Goal: Task Accomplishment & Management: Manage account settings

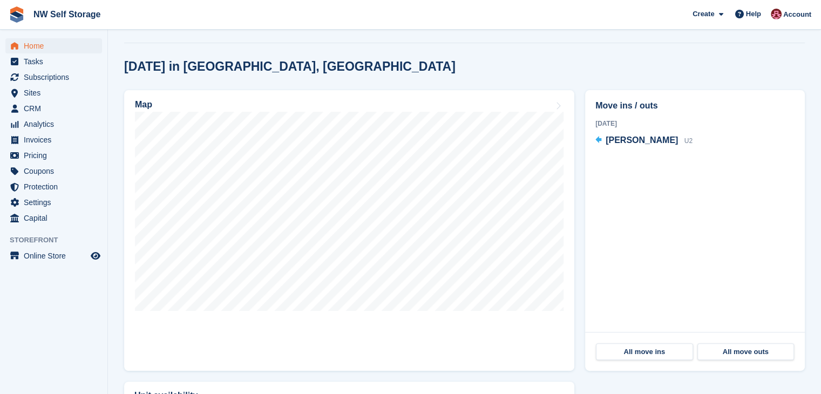
scroll to position [270, 0]
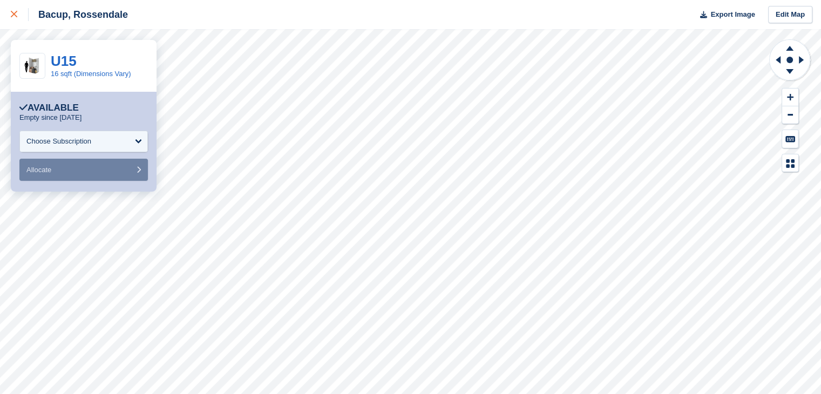
click at [25, 16] on div at bounding box center [20, 14] width 18 height 13
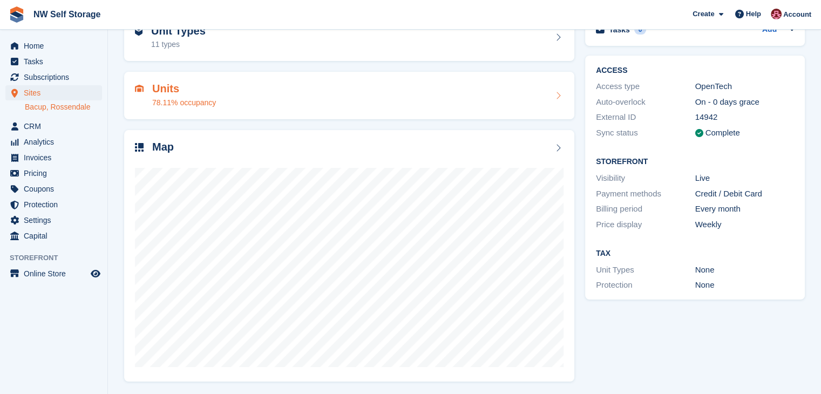
scroll to position [66, 0]
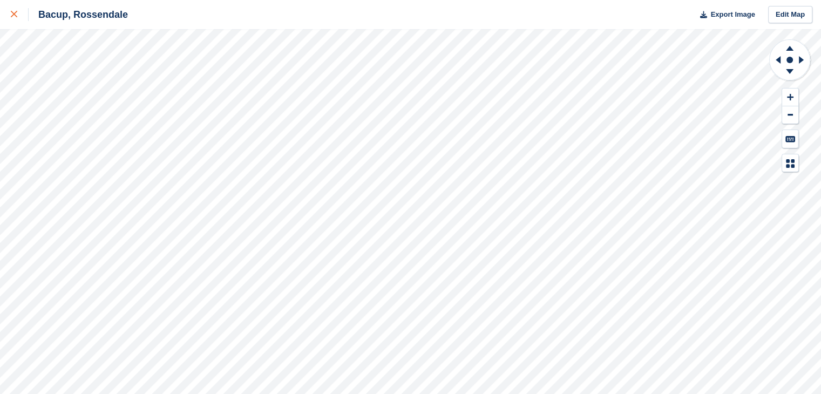
click at [13, 11] on icon at bounding box center [14, 14] width 6 height 6
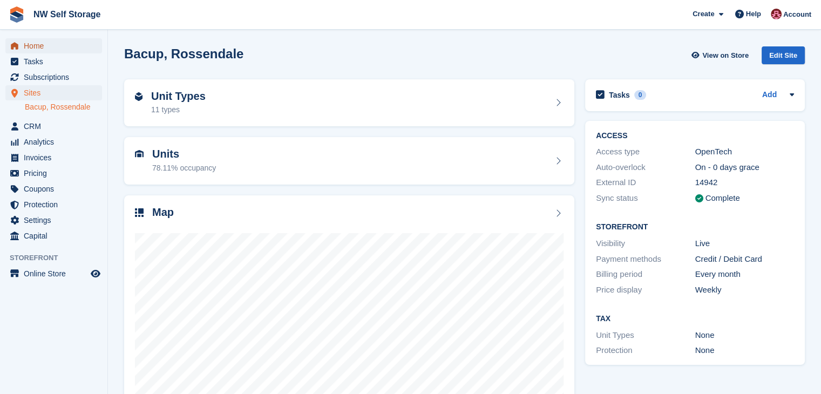
click at [30, 42] on span "Home" at bounding box center [56, 45] width 65 height 15
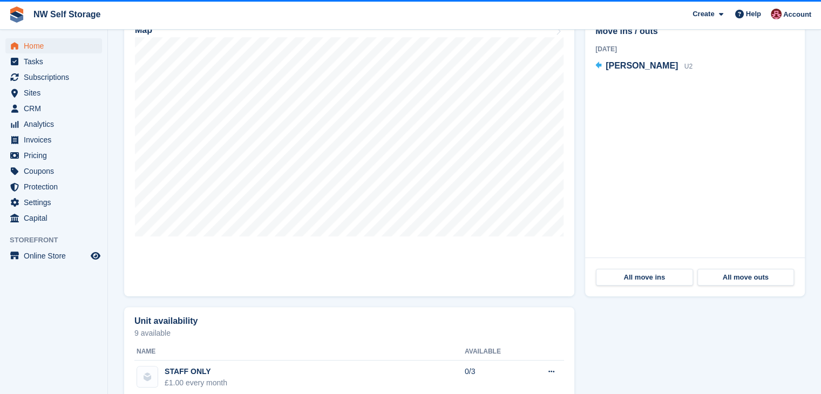
scroll to position [270, 0]
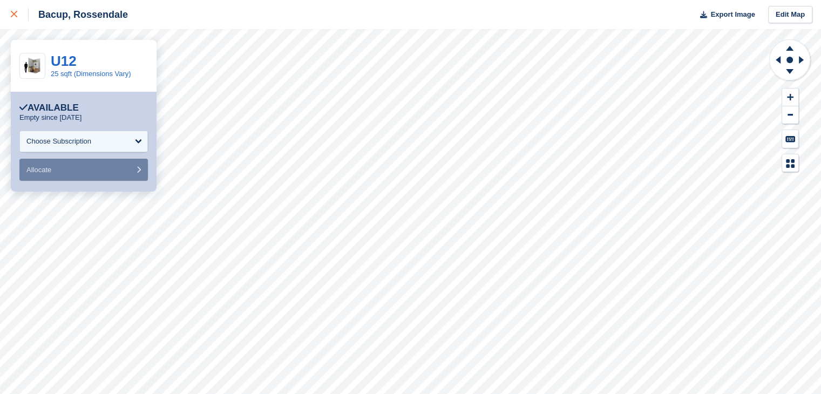
click at [0, 18] on link at bounding box center [14, 14] width 29 height 29
click at [3, 17] on link at bounding box center [14, 14] width 29 height 29
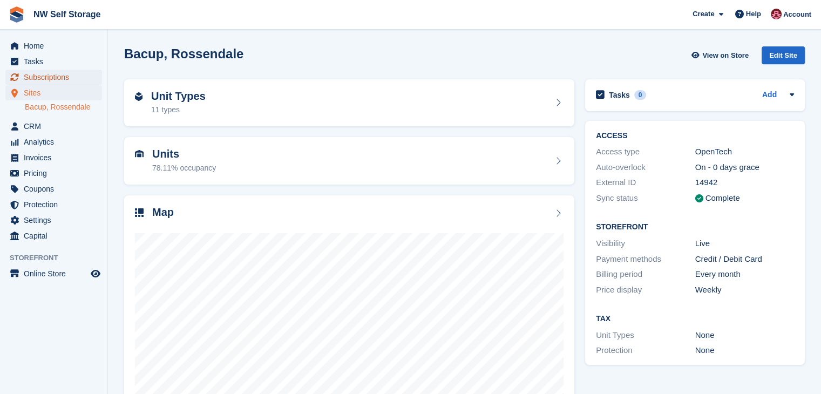
click at [37, 79] on span "Subscriptions" at bounding box center [56, 77] width 65 height 15
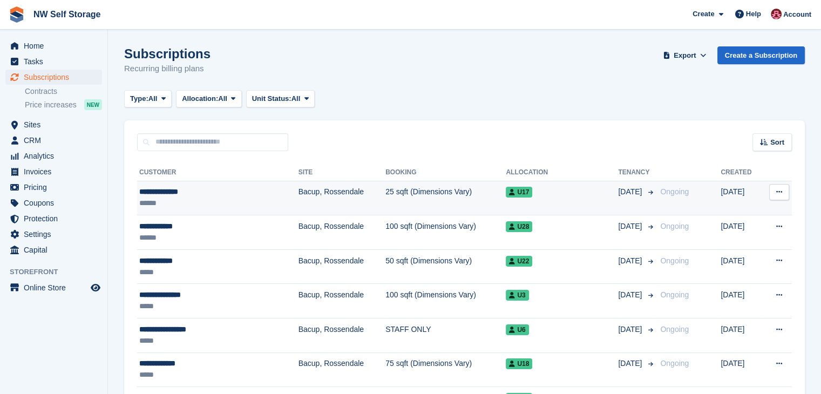
click at [781, 193] on icon at bounding box center [779, 191] width 6 height 7
click at [462, 197] on td "25 sqft (Dimensions Vary)" at bounding box center [445, 198] width 120 height 35
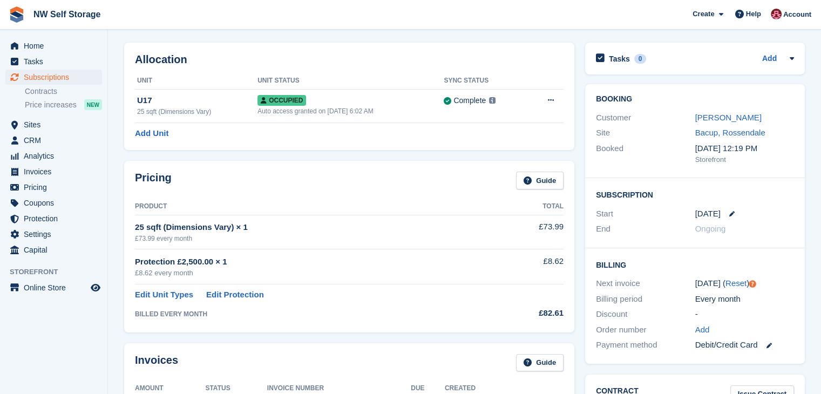
scroll to position [54, 0]
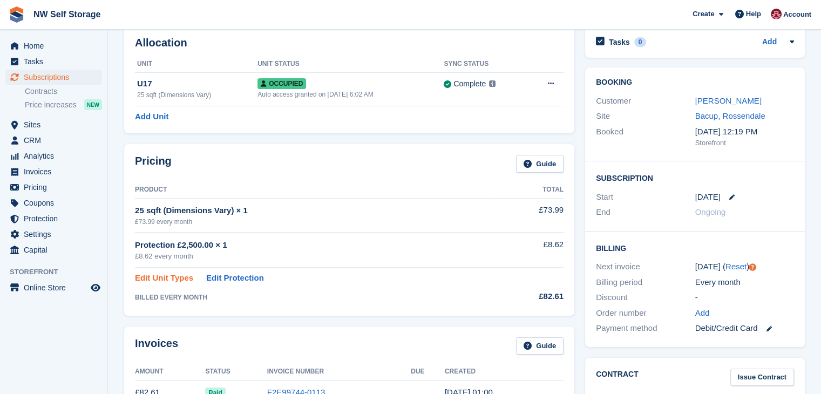
click at [184, 277] on link "Edit Unit Types" at bounding box center [164, 278] width 58 height 12
click at [0, 0] on div at bounding box center [0, 0] width 0 height 0
click at [180, 277] on link "Edit Unit Types" at bounding box center [164, 278] width 58 height 12
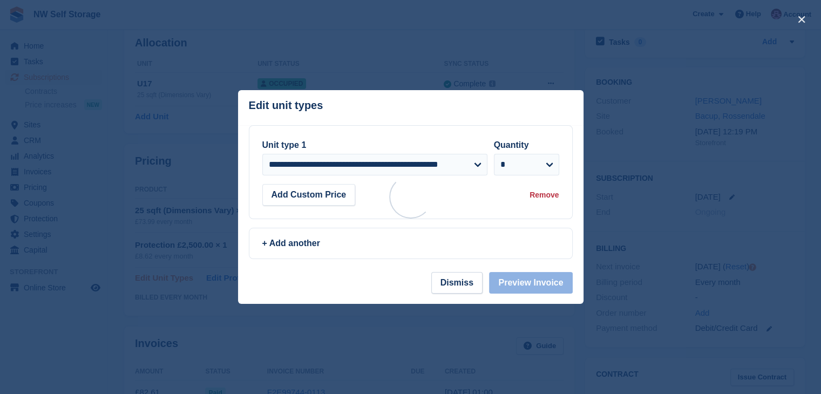
click at [180, 277] on div at bounding box center [410, 197] width 821 height 394
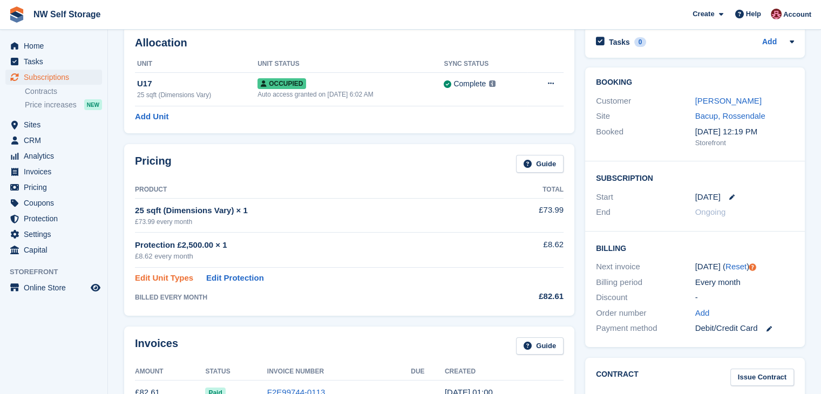
click at [180, 277] on link "Edit Unit Types" at bounding box center [164, 278] width 58 height 12
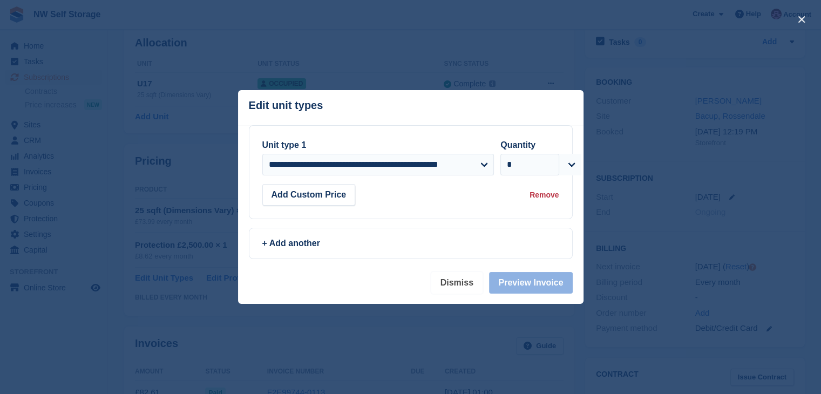
click at [457, 289] on button "Dismiss" at bounding box center [456, 283] width 51 height 22
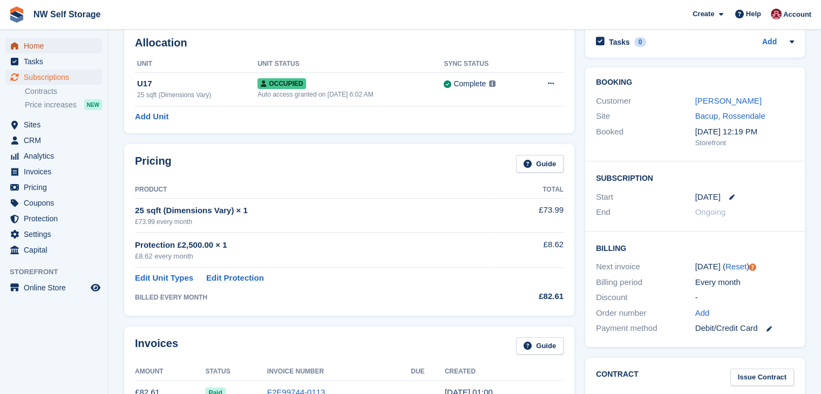
click at [38, 50] on span "Home" at bounding box center [56, 45] width 65 height 15
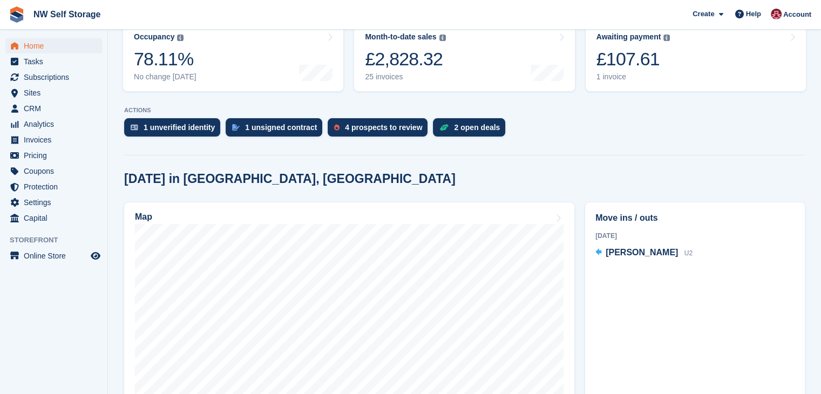
scroll to position [162, 0]
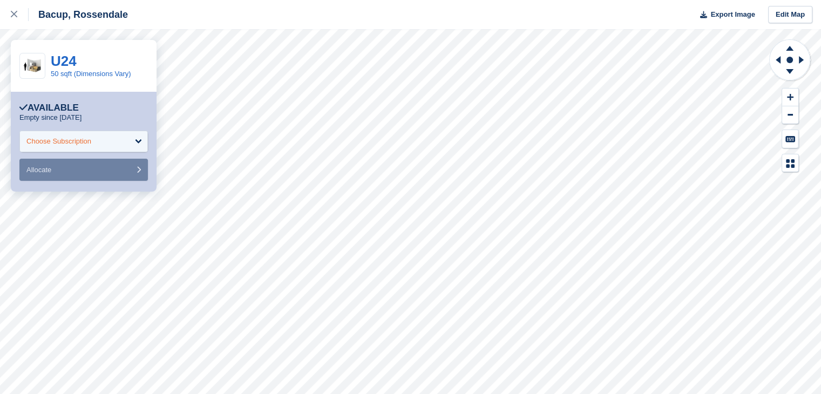
click at [127, 144] on div "Choose Subscription" at bounding box center [83, 142] width 128 height 22
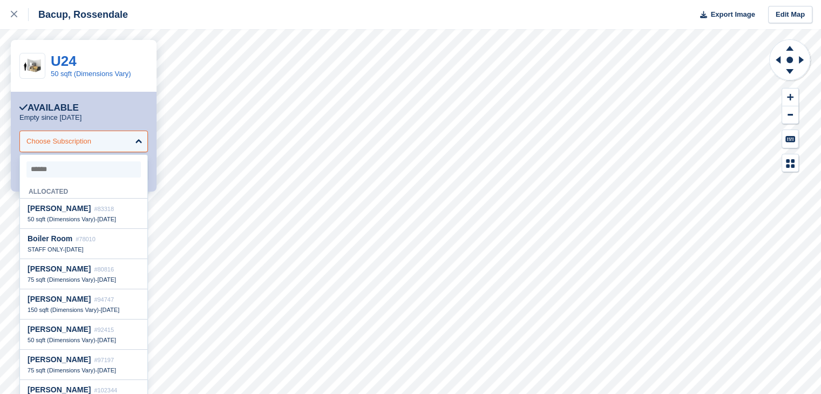
click at [127, 144] on div "Choose Subscription" at bounding box center [83, 142] width 128 height 22
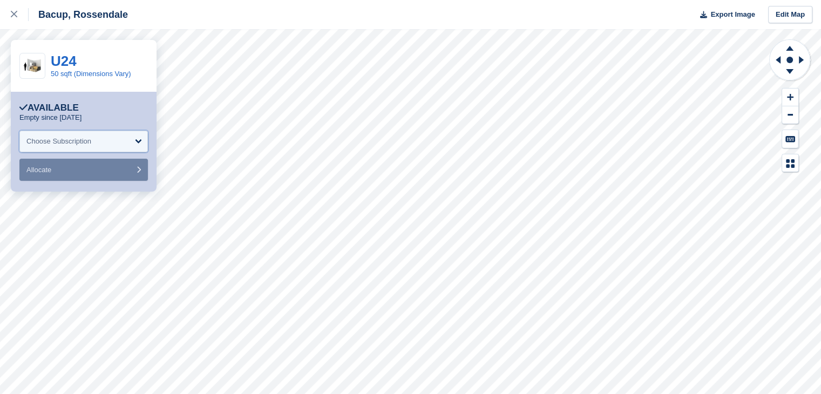
click at [127, 144] on div "Choose Subscription" at bounding box center [83, 142] width 128 height 22
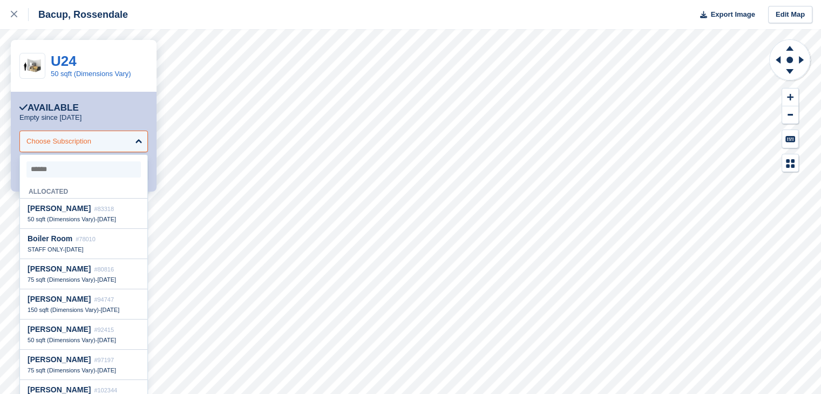
click at [127, 144] on div "Choose Subscription" at bounding box center [83, 142] width 128 height 22
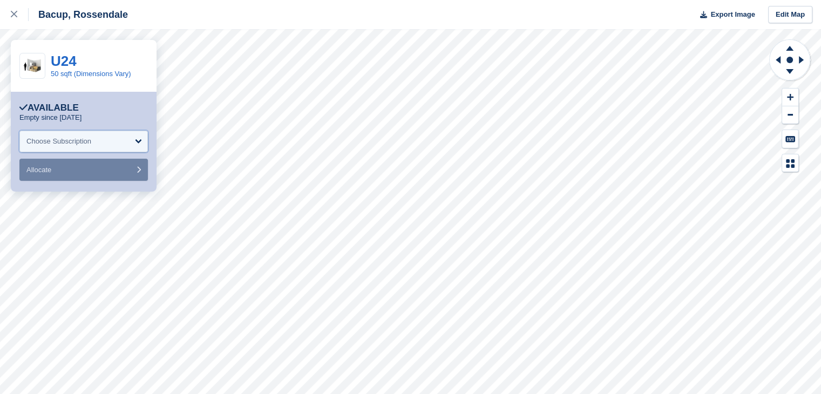
click at [127, 144] on div "Choose Subscription" at bounding box center [83, 142] width 128 height 22
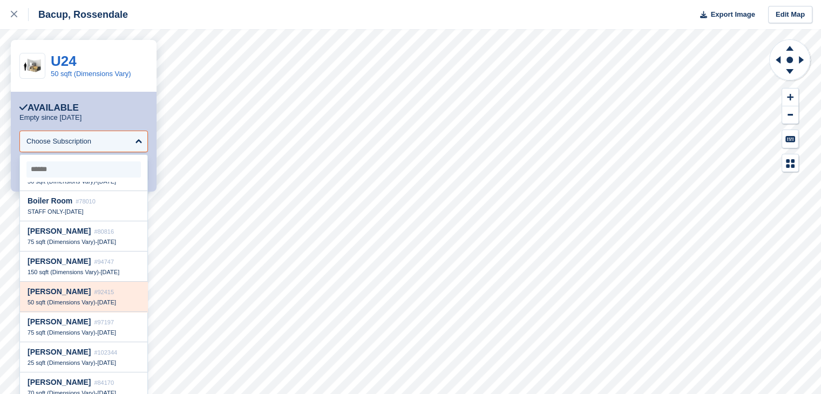
scroll to position [54, 0]
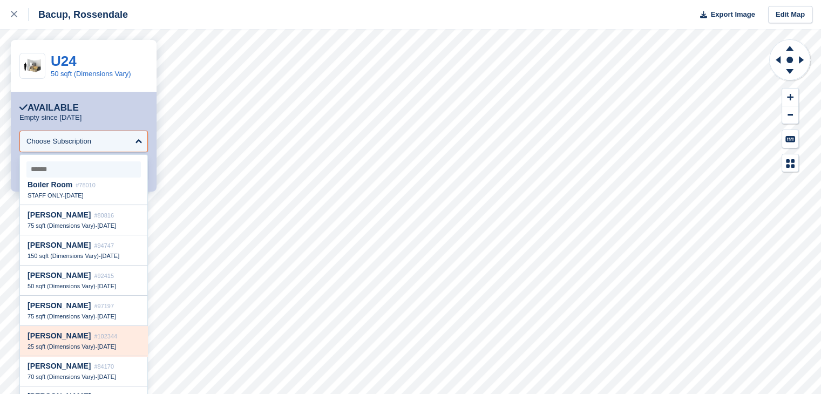
click at [90, 344] on span "25 sqft (Dimensions Vary)" at bounding box center [62, 346] width 68 height 6
select select "******"
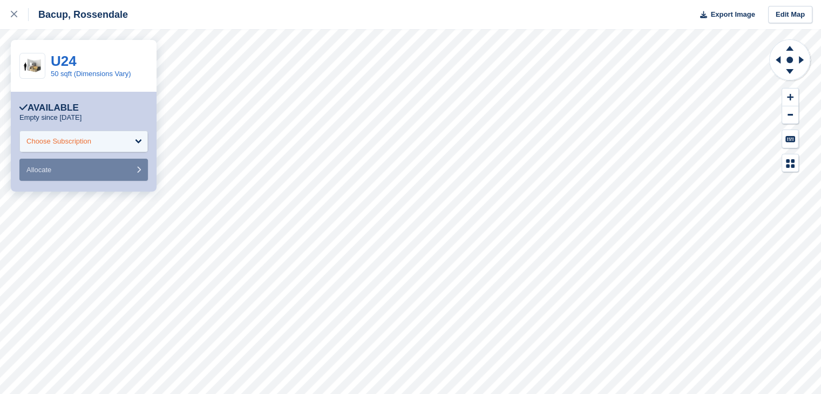
click at [131, 141] on div "Choose Subscription" at bounding box center [83, 142] width 128 height 22
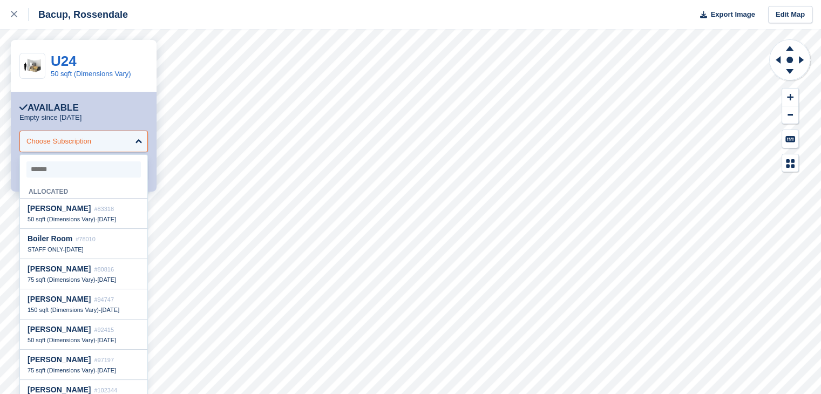
click at [131, 141] on div "Choose Subscription" at bounding box center [83, 142] width 128 height 22
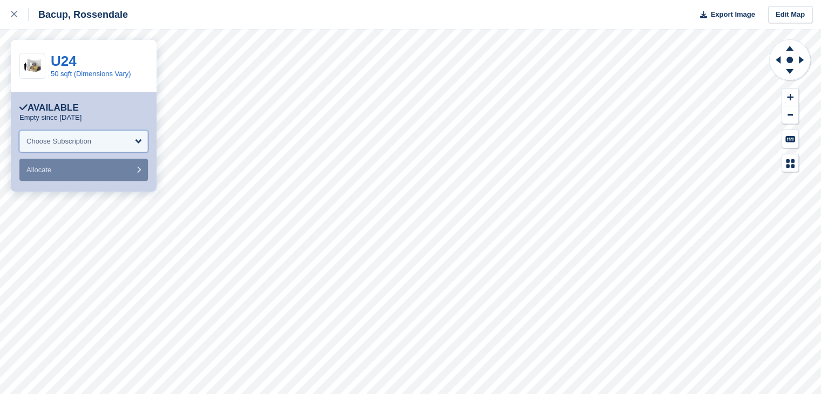
click at [131, 141] on div "Choose Subscription" at bounding box center [83, 142] width 128 height 22
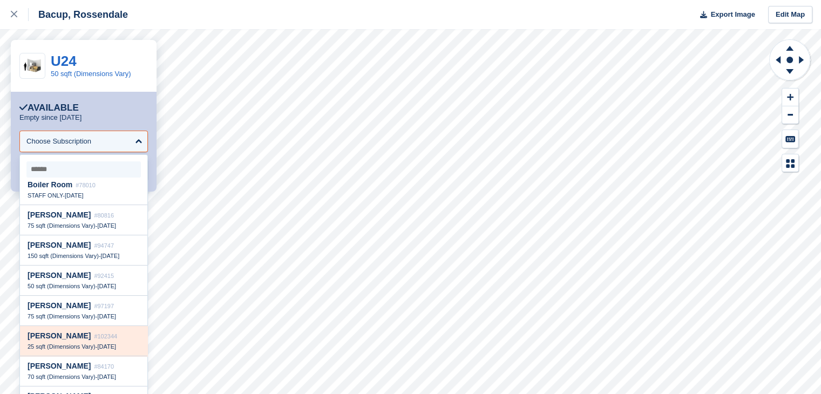
click at [66, 344] on span "25 sqft (Dimensions Vary)" at bounding box center [62, 346] width 68 height 6
select select "******"
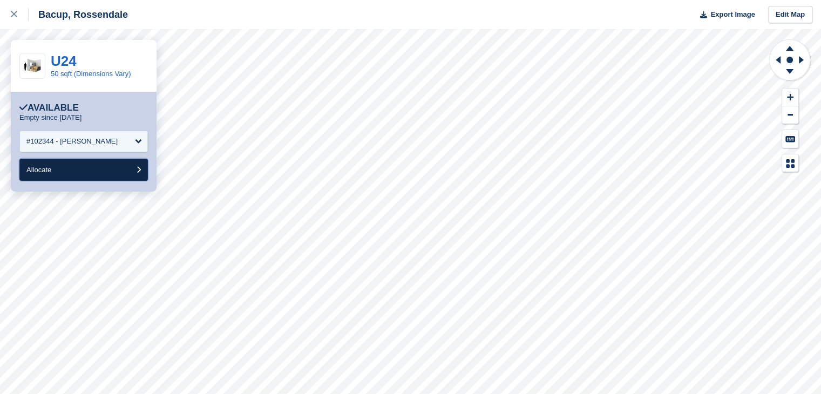
click at [87, 172] on button "Allocate" at bounding box center [83, 170] width 128 height 22
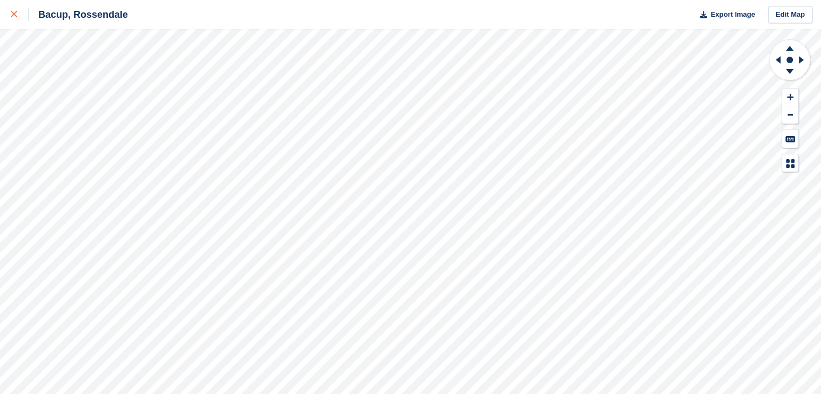
click at [15, 17] on icon at bounding box center [14, 14] width 6 height 6
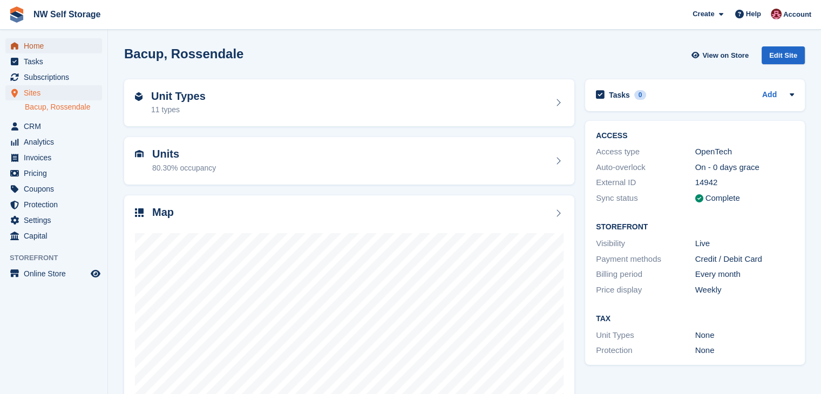
click at [29, 52] on span "Home" at bounding box center [56, 45] width 65 height 15
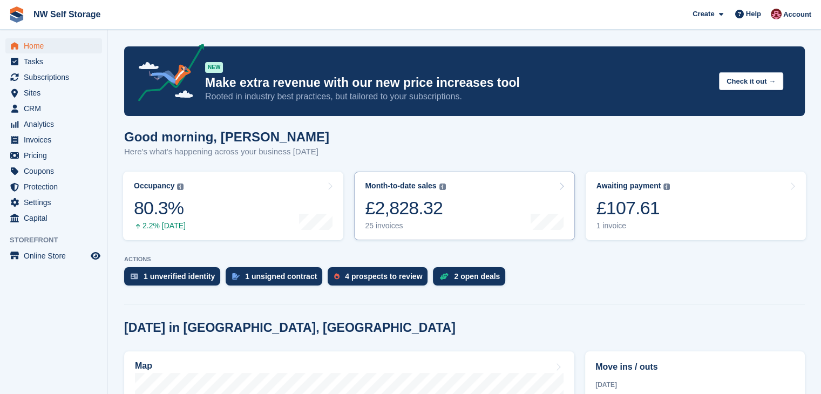
click at [456, 210] on link "Month-to-date sales The sum of all finalised invoices generated this month to d…" at bounding box center [464, 206] width 220 height 69
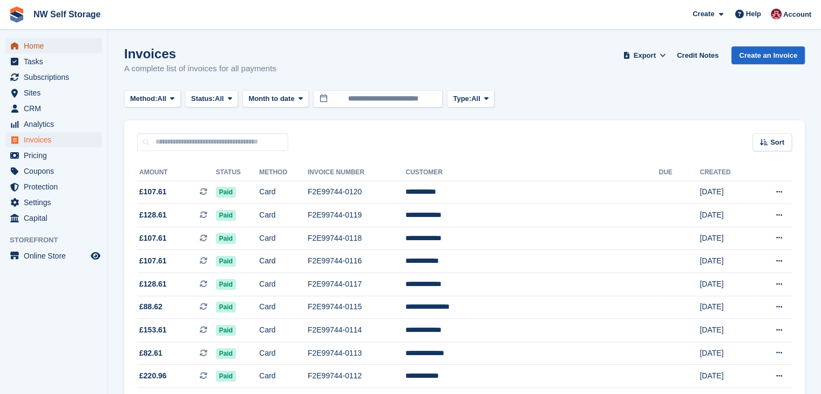
click at [51, 48] on span "Home" at bounding box center [56, 45] width 65 height 15
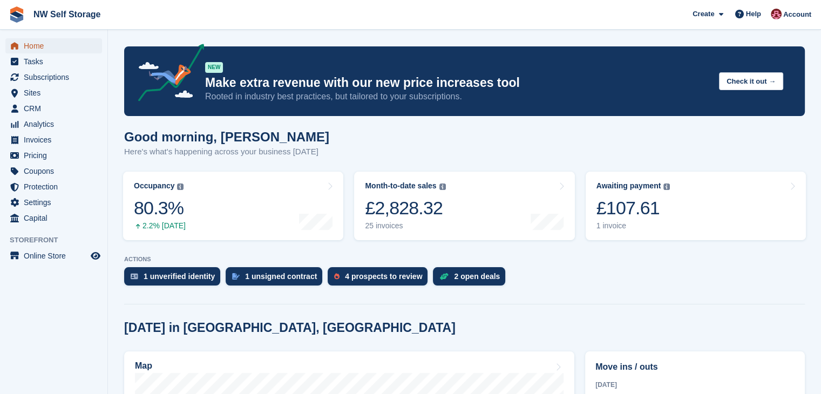
click at [37, 45] on span "Home" at bounding box center [56, 45] width 65 height 15
click at [39, 47] on span "Home" at bounding box center [56, 45] width 65 height 15
